Goal: Navigation & Orientation: Find specific page/section

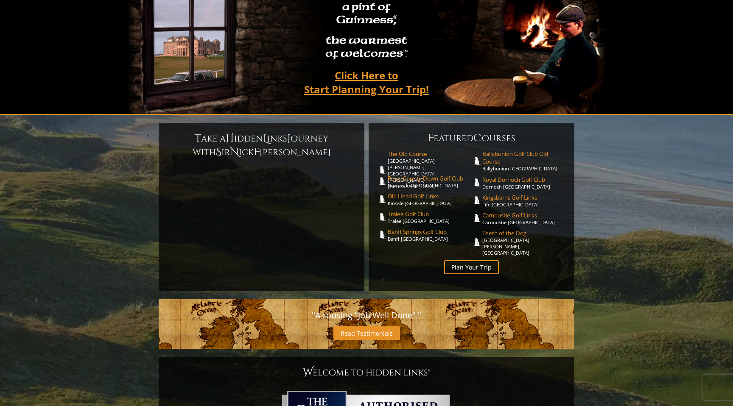
scroll to position [107, 0]
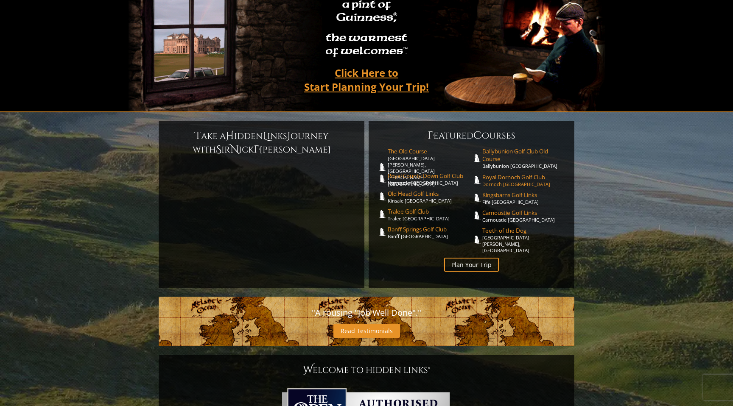
click at [541, 174] on span "Royal Dornoch Golf Club" at bounding box center [524, 178] width 84 height 8
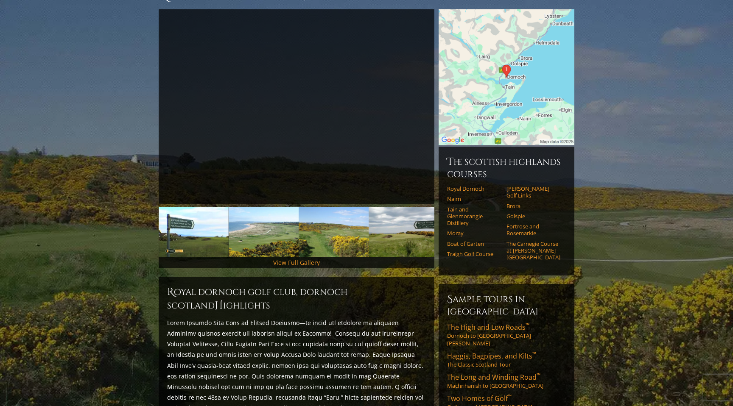
scroll to position [92, 0]
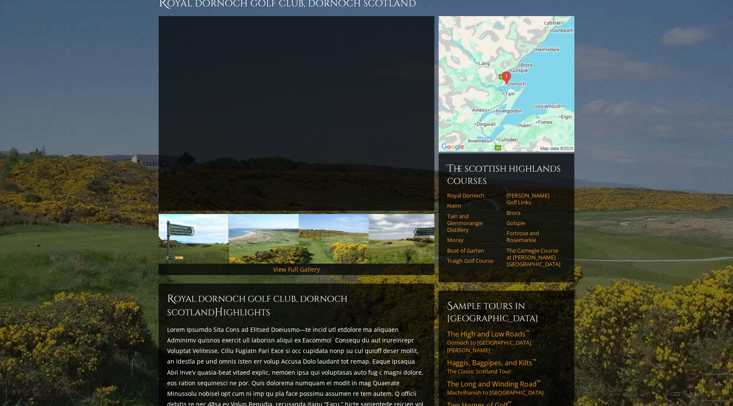
click at [275, 225] on img at bounding box center [264, 239] width 70 height 50
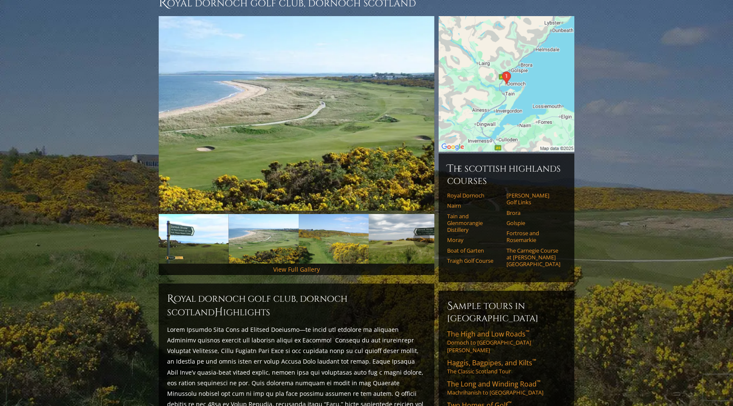
click at [332, 231] on img at bounding box center [334, 239] width 70 height 50
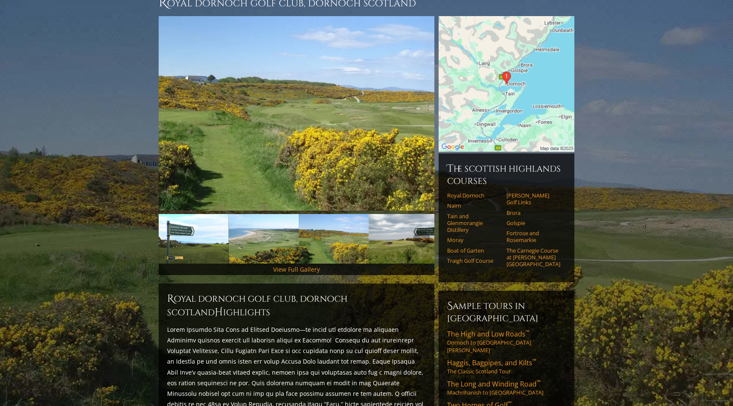
click at [406, 232] on img at bounding box center [404, 239] width 70 height 50
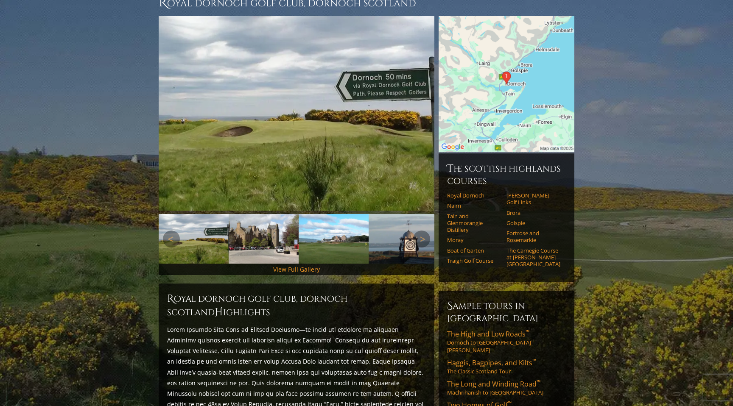
click at [270, 224] on img at bounding box center [264, 239] width 70 height 50
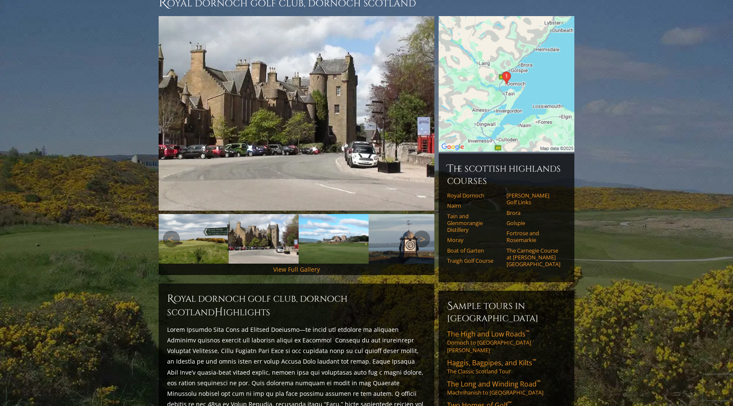
click at [196, 235] on img at bounding box center [194, 239] width 70 height 50
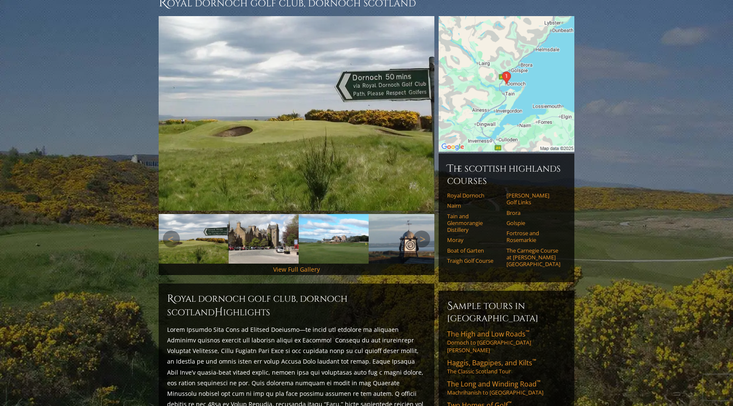
click at [353, 227] on img at bounding box center [334, 239] width 70 height 50
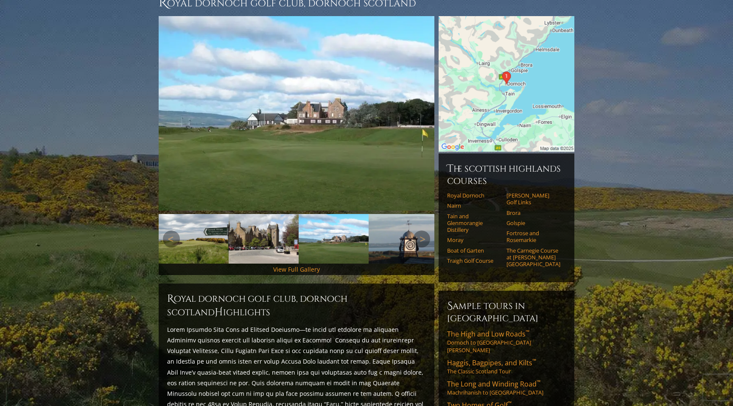
click at [398, 229] on img at bounding box center [404, 239] width 70 height 50
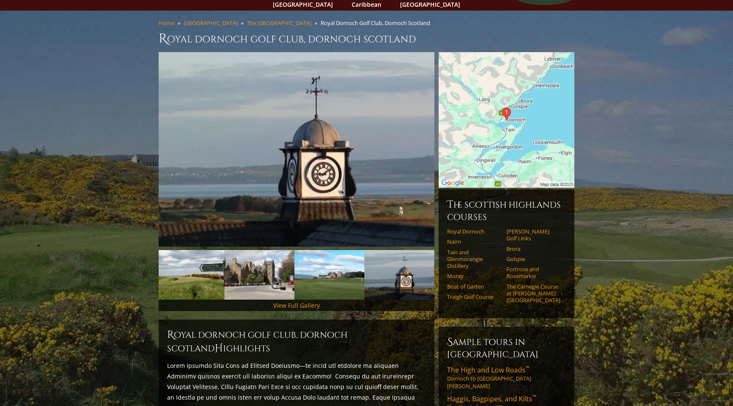
scroll to position [0, 0]
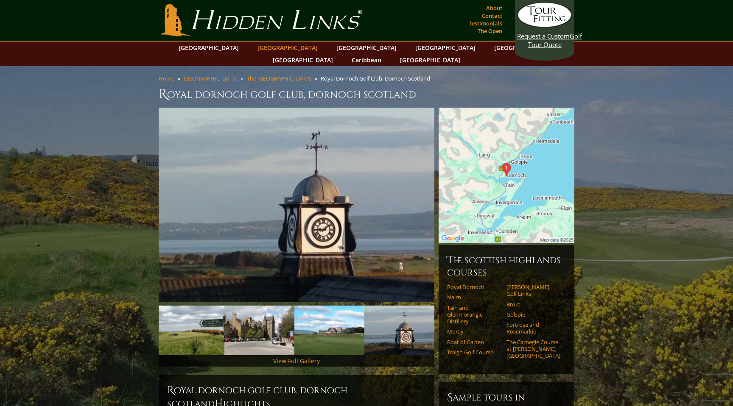
click at [278, 48] on link "[GEOGRAPHIC_DATA]" at bounding box center [287, 48] width 69 height 12
